Goal: Check status: Check status

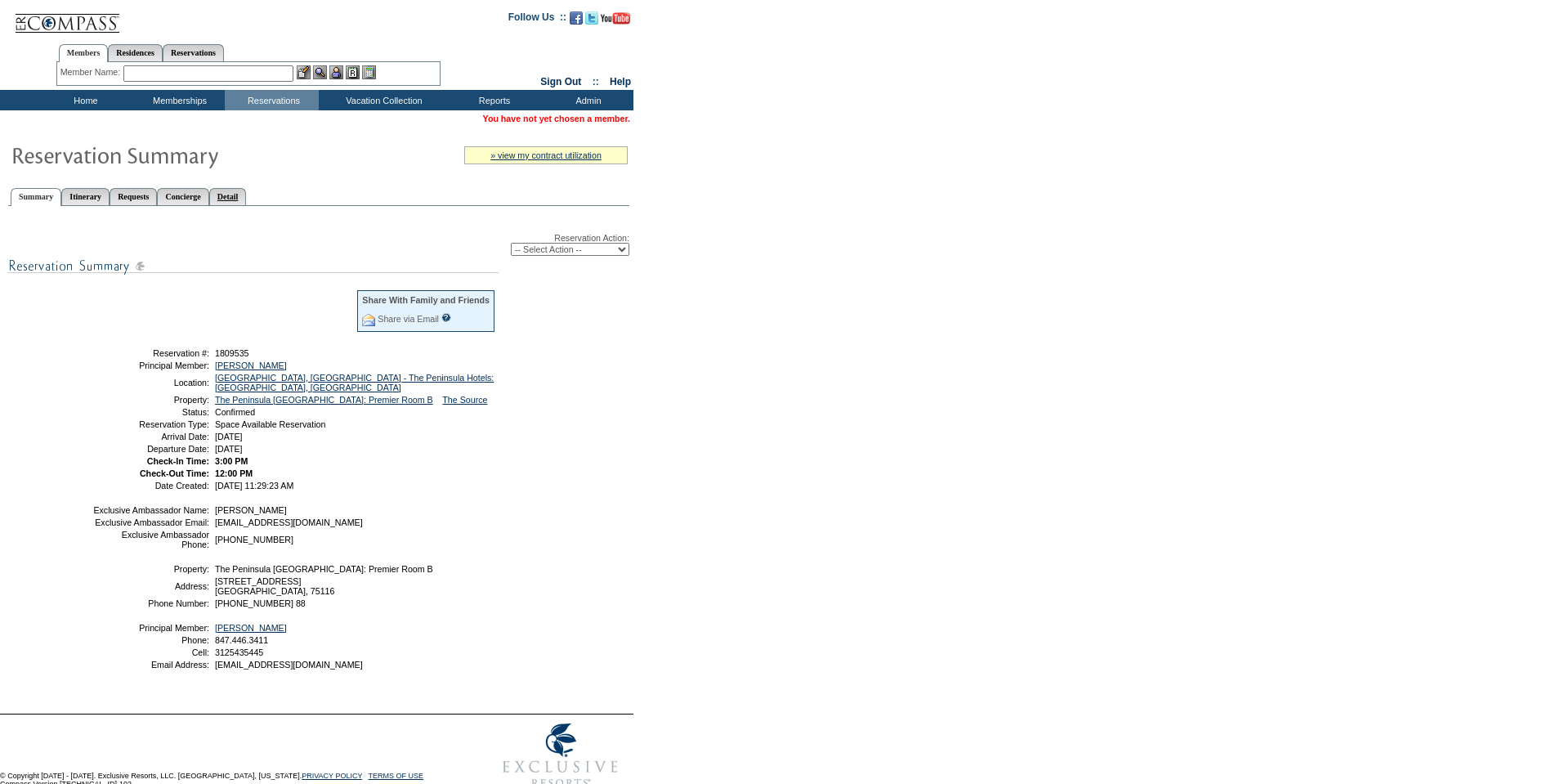
click at [247, 191] on link "Detail" at bounding box center [228, 196] width 37 height 17
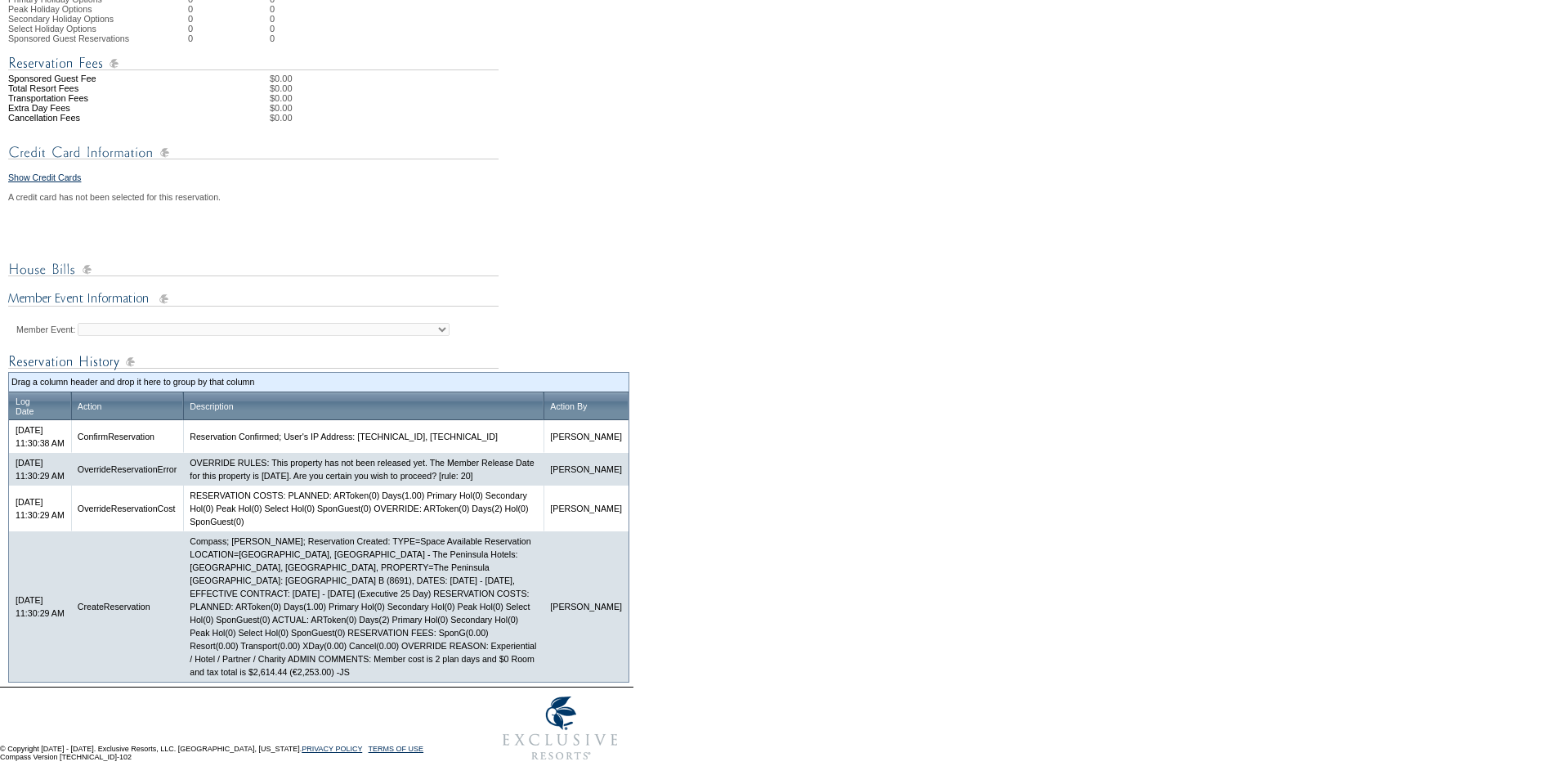
scroll to position [588, 0]
drag, startPoint x: 245, startPoint y: 668, endPoint x: 287, endPoint y: 670, distance: 42.0
click at [287, 670] on td "Compass; [PERSON_NAME]; Reservation Created: TYPE=Space Available Reservation L…" at bounding box center [363, 606] width 360 height 151
copy td "$2,614.44"
drag, startPoint x: 294, startPoint y: 668, endPoint x: 341, endPoint y: 672, distance: 47.2
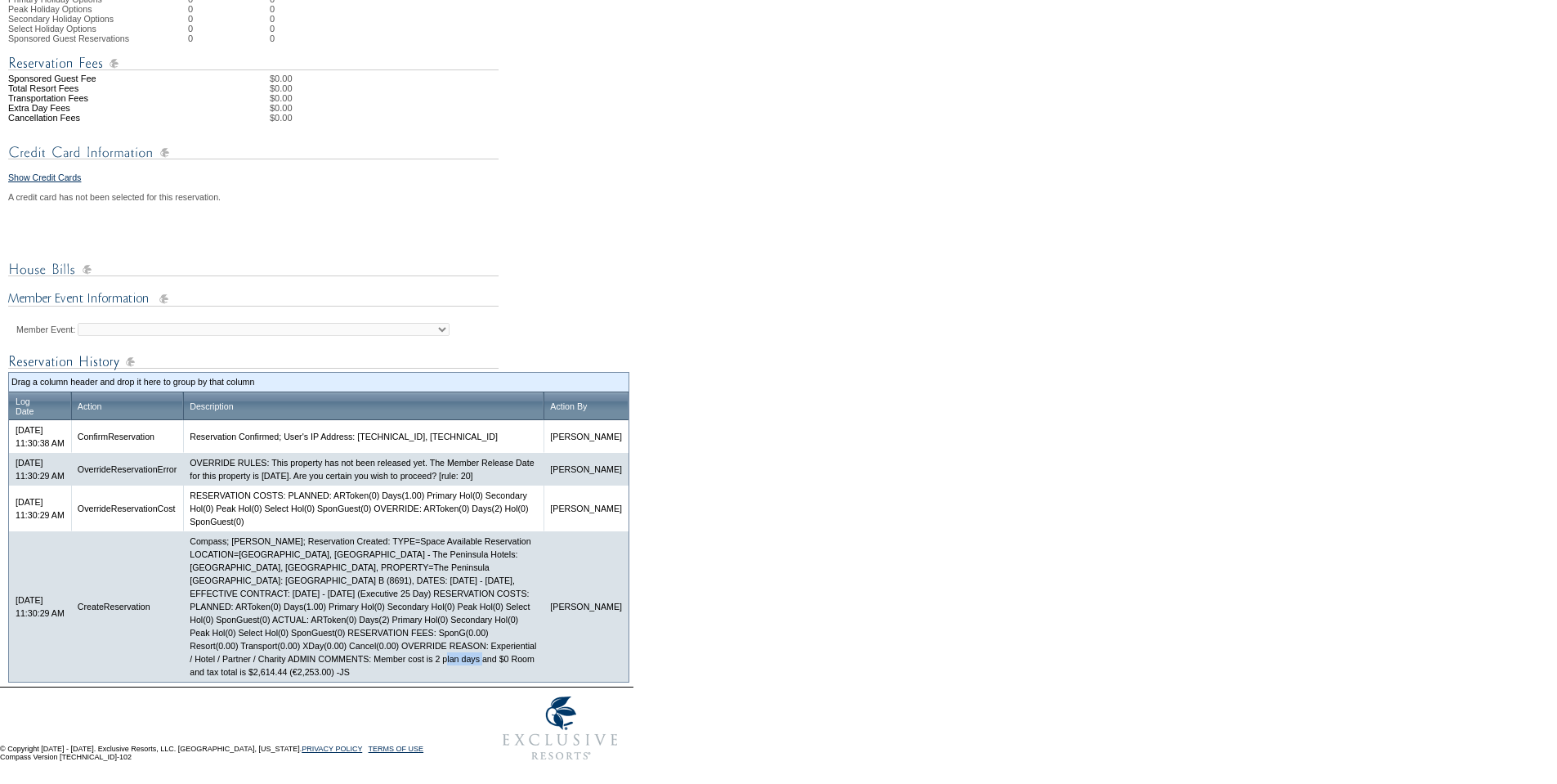
click at [341, 672] on td "Compass; [PERSON_NAME]; Reservation Created: TYPE=Space Available Reservation L…" at bounding box center [363, 606] width 360 height 151
copy td "€2,253.00"
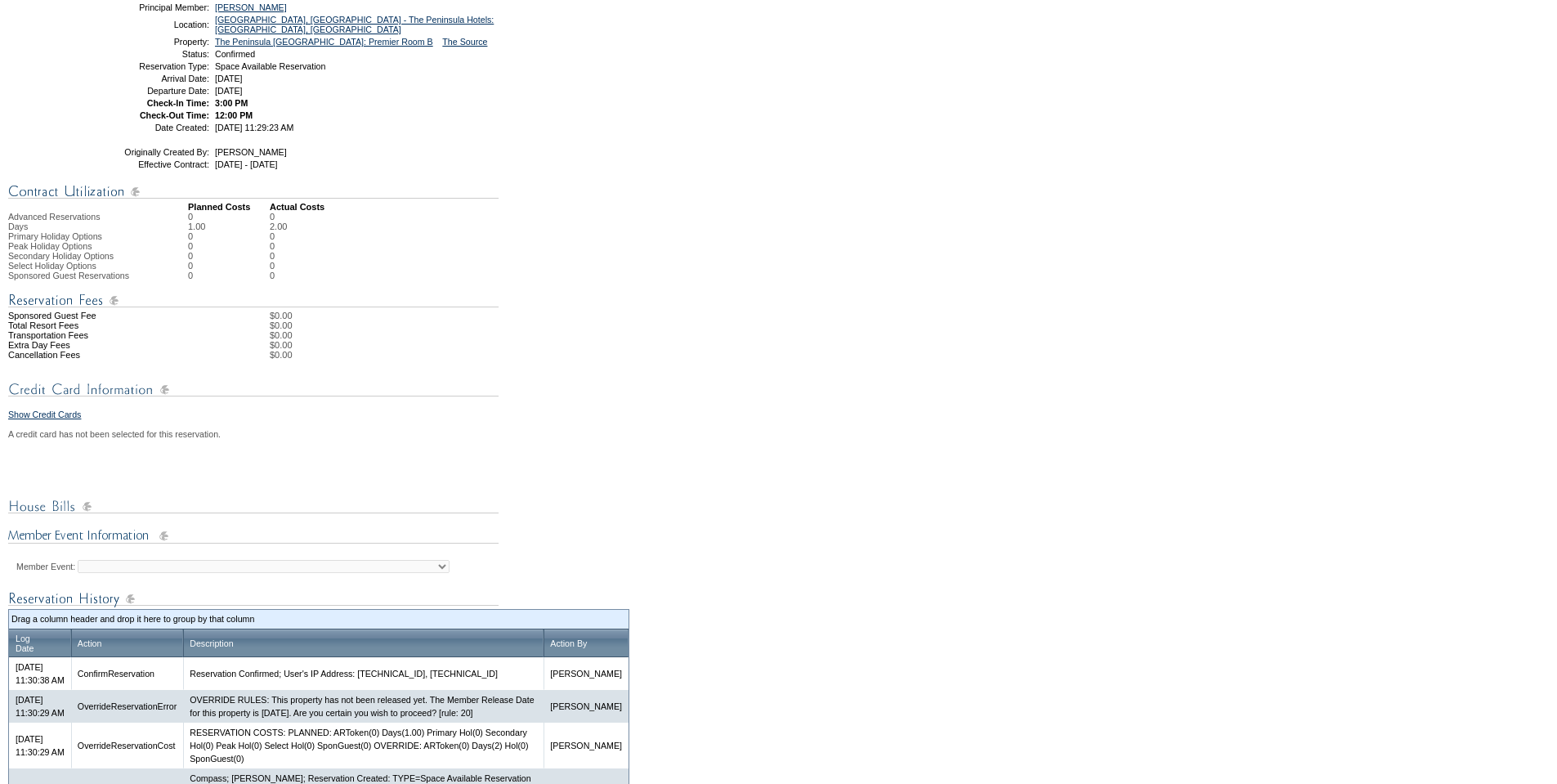
scroll to position [0, 0]
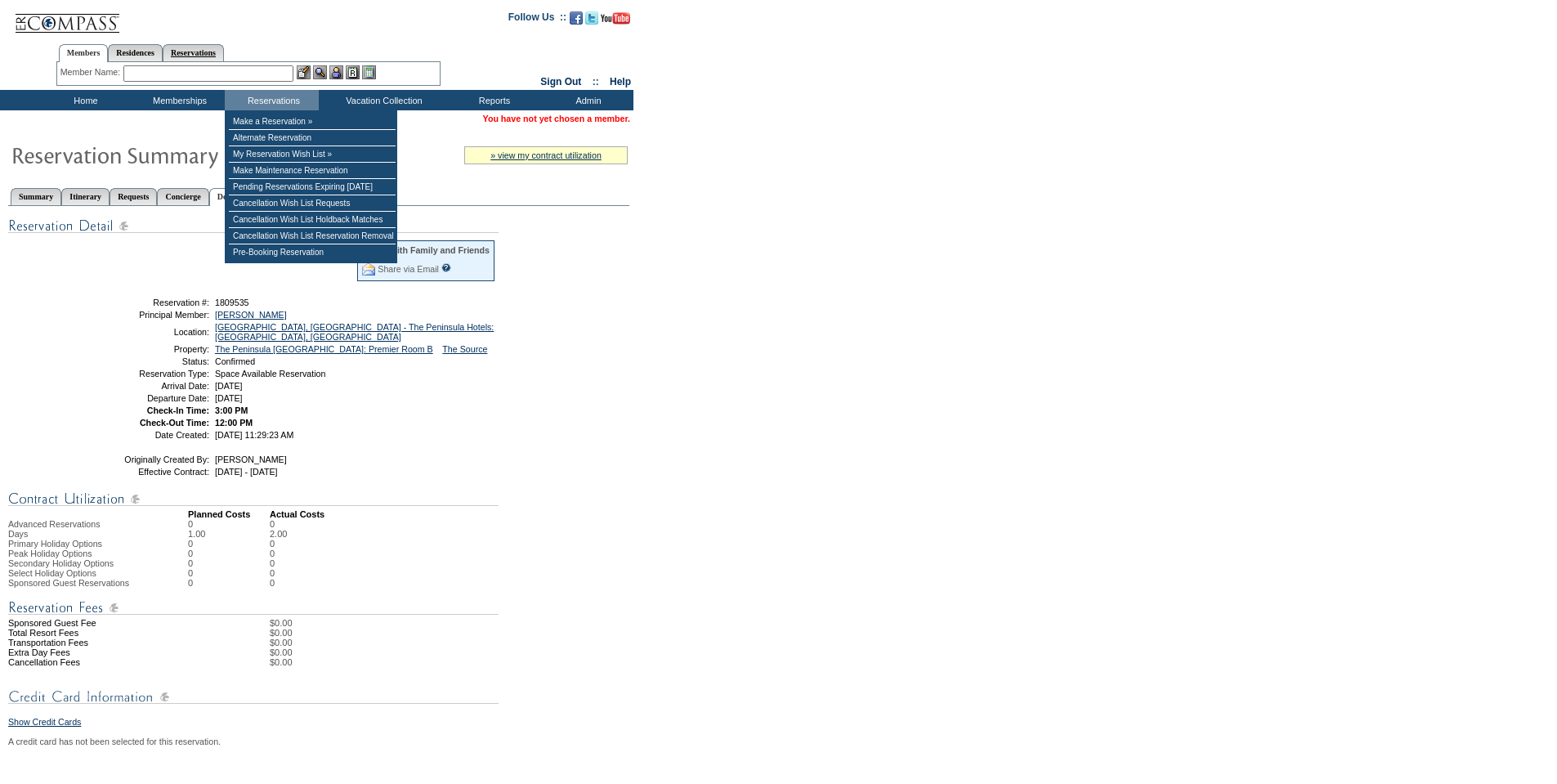
click at [198, 52] on link "Reservations" at bounding box center [194, 52] width 62 height 17
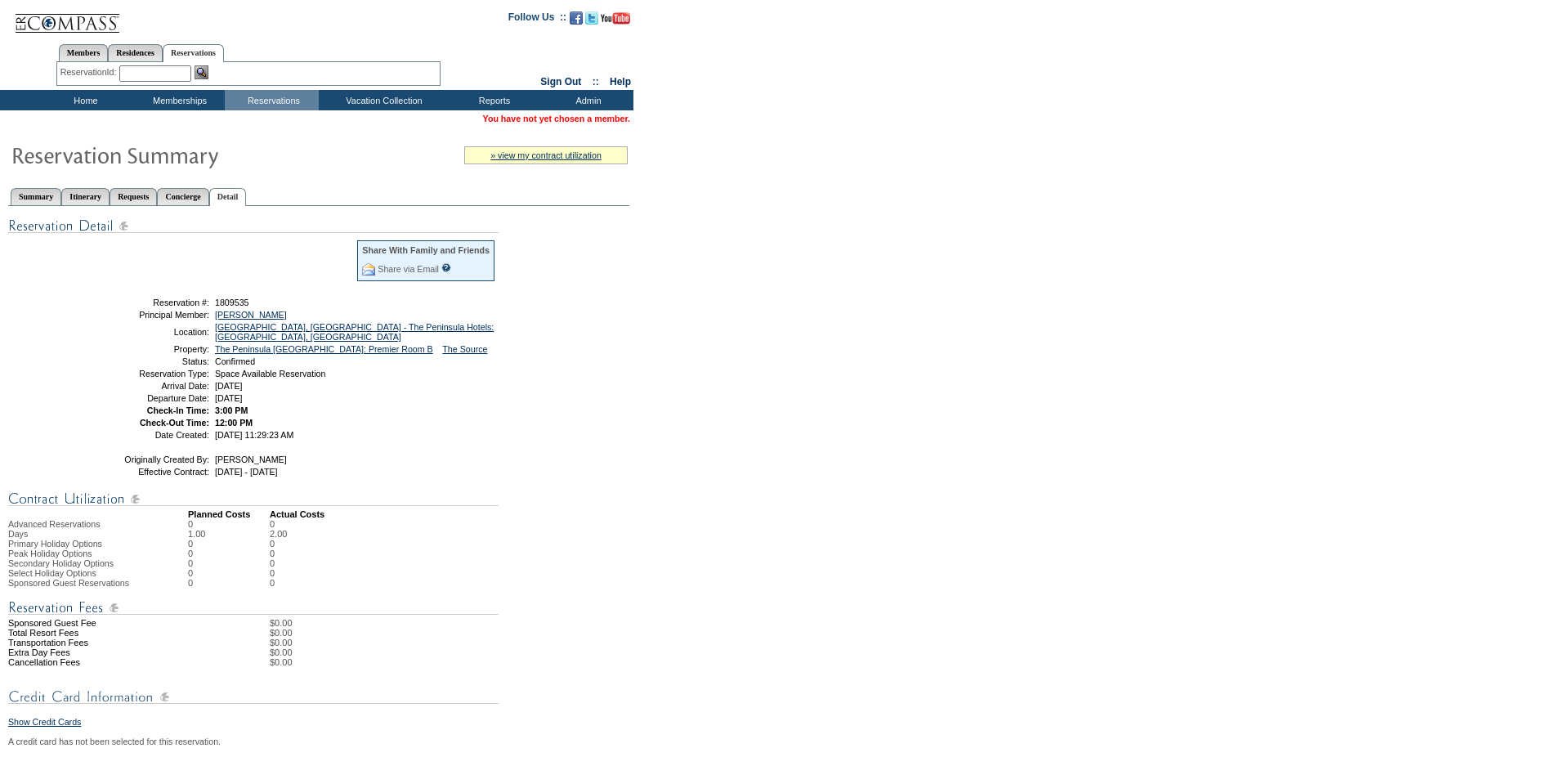
click at [152, 73] on input "text" at bounding box center [155, 73] width 72 height 16
paste input "1807614"
type input "1807614"
click at [207, 76] on img at bounding box center [201, 72] width 14 height 14
